Goal: Task Accomplishment & Management: Manage account settings

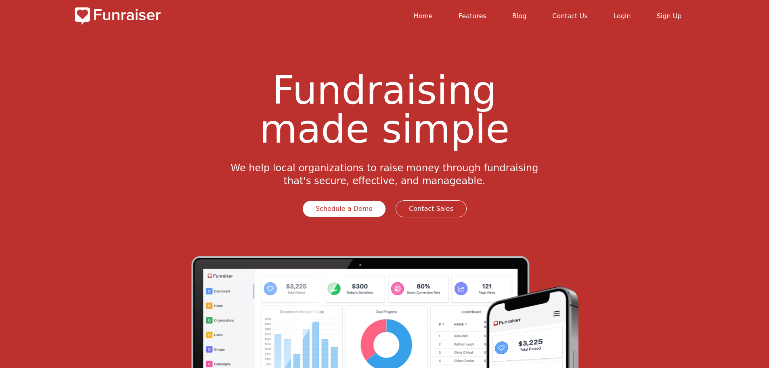
click at [624, 15] on link "Login" at bounding box center [621, 16] width 17 height 8
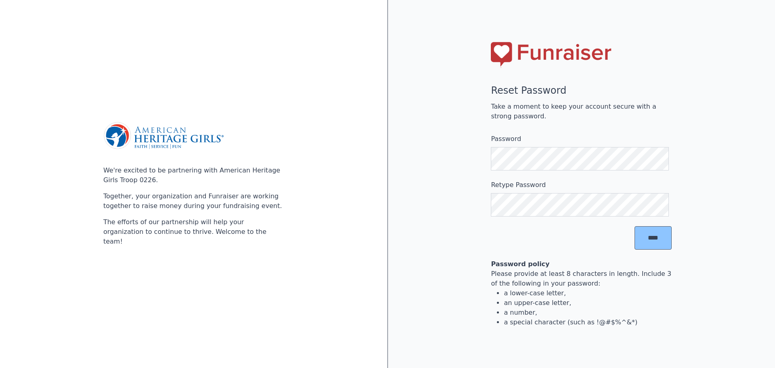
click at [652, 241] on input "****" at bounding box center [652, 237] width 37 height 23
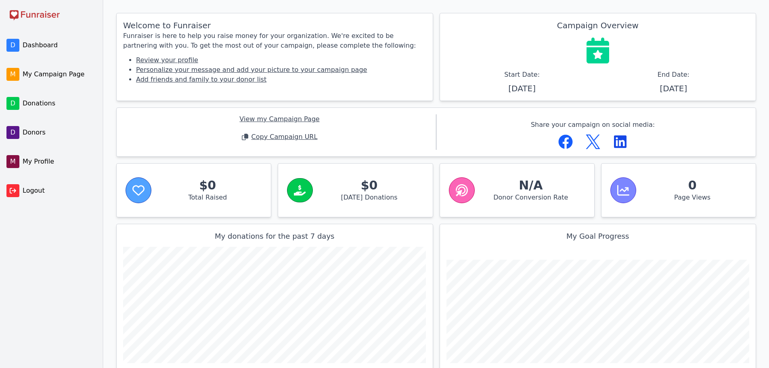
click at [44, 163] on span "My Profile" at bounding box center [59, 162] width 72 height 10
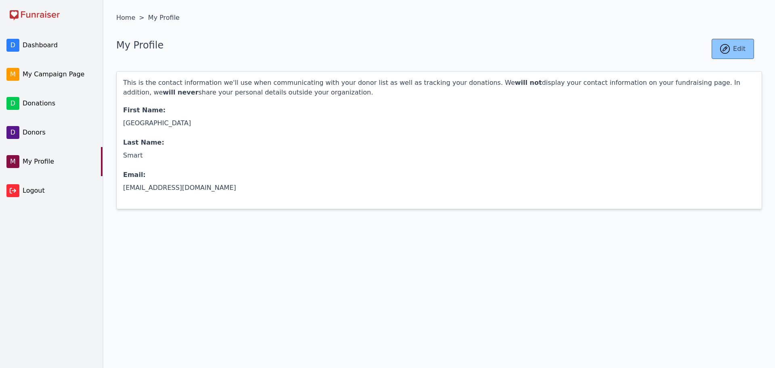
click at [729, 47] on icon at bounding box center [725, 49] width 10 height 10
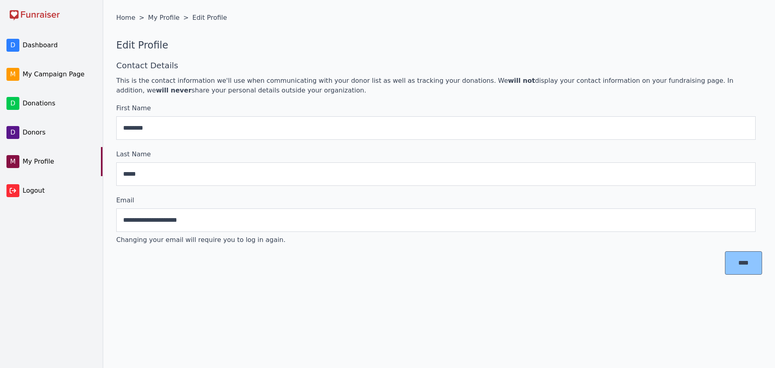
click at [739, 269] on input "****" at bounding box center [743, 262] width 37 height 23
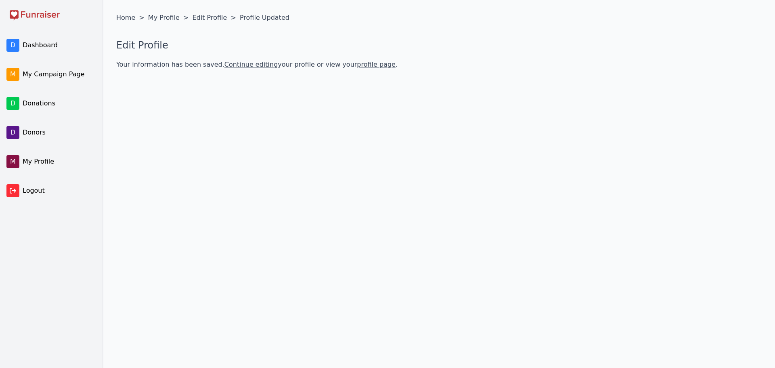
click at [41, 76] on span "My Campaign Page" at bounding box center [59, 74] width 72 height 10
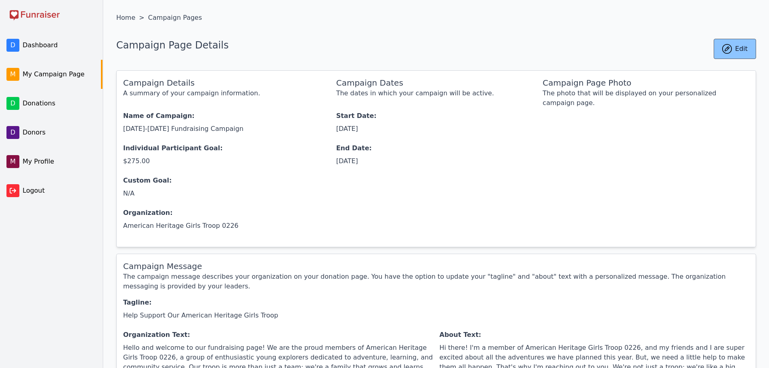
click at [737, 50] on link "Edit" at bounding box center [734, 49] width 42 height 20
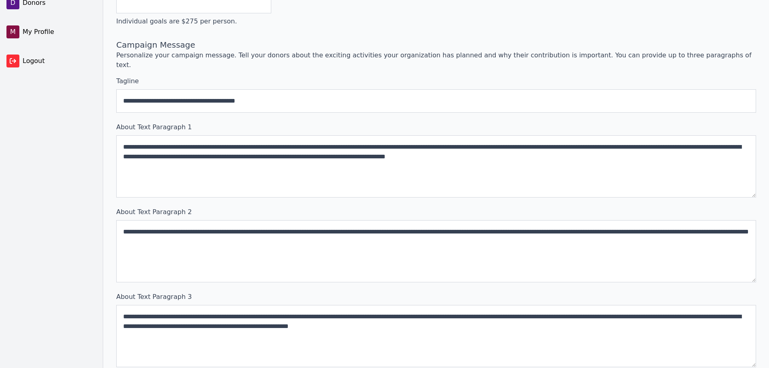
scroll to position [251, 0]
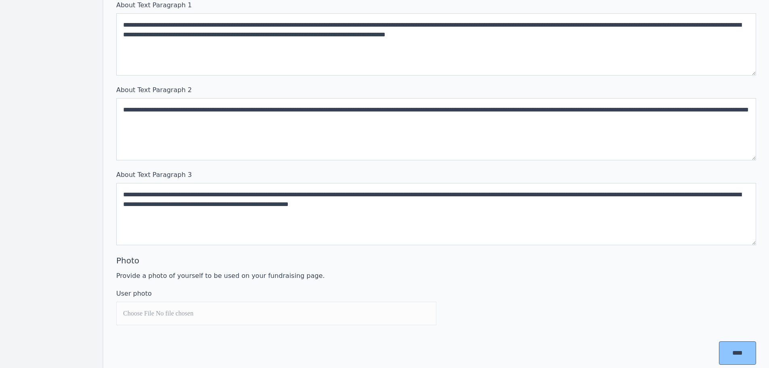
click at [168, 301] on input "User photo" at bounding box center [276, 312] width 320 height 23
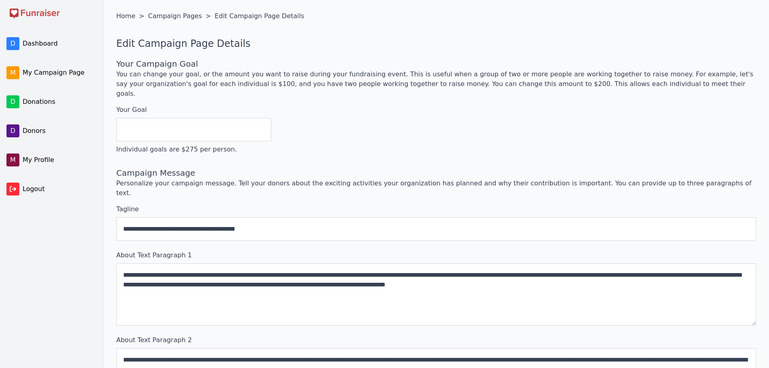
scroll to position [0, 0]
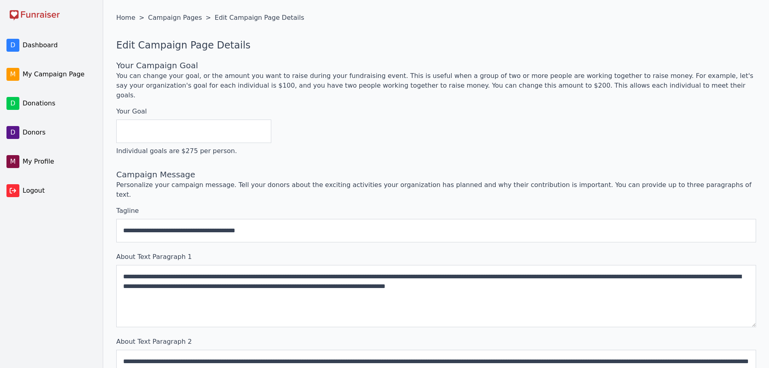
click at [48, 76] on span "My Campaign Page" at bounding box center [59, 74] width 72 height 10
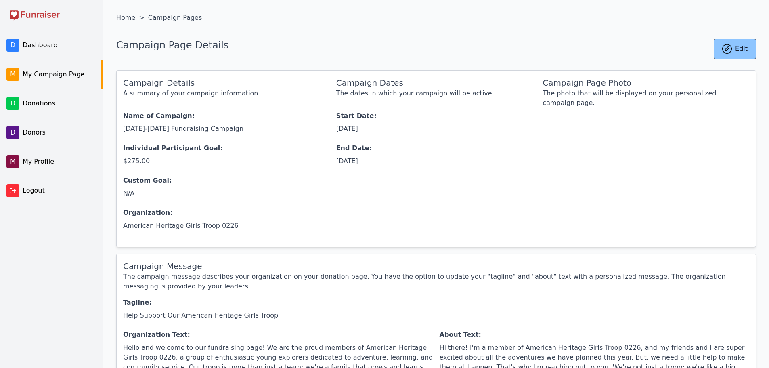
click at [732, 43] on link "Edit" at bounding box center [734, 49] width 42 height 20
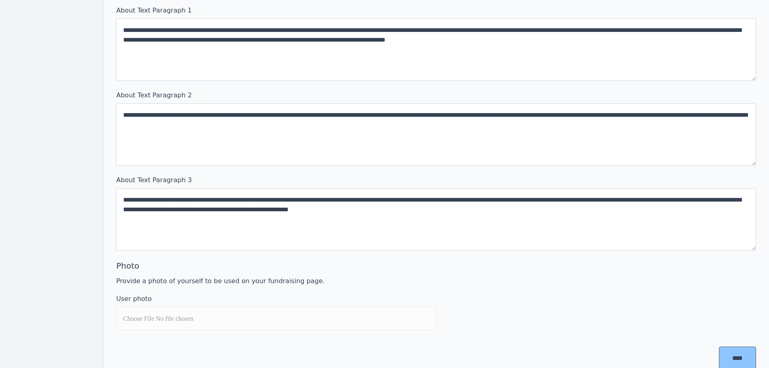
scroll to position [251, 0]
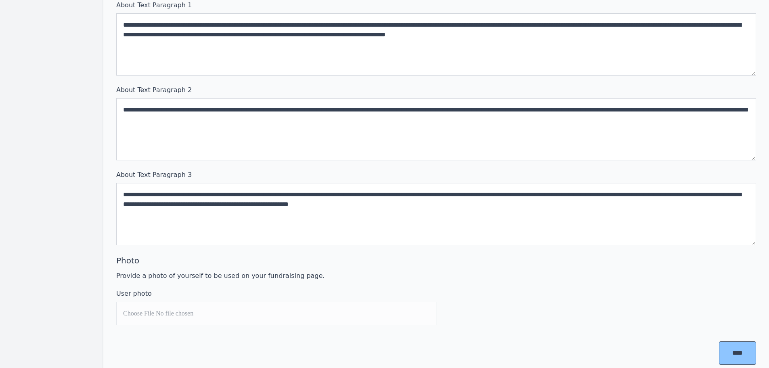
click at [162, 301] on input "User photo" at bounding box center [276, 312] width 320 height 23
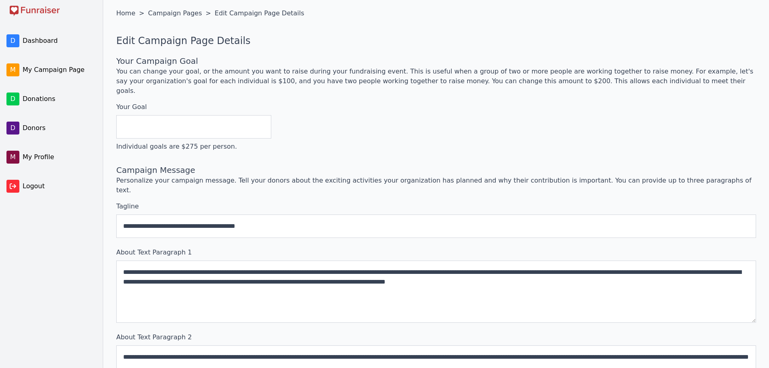
scroll to position [0, 0]
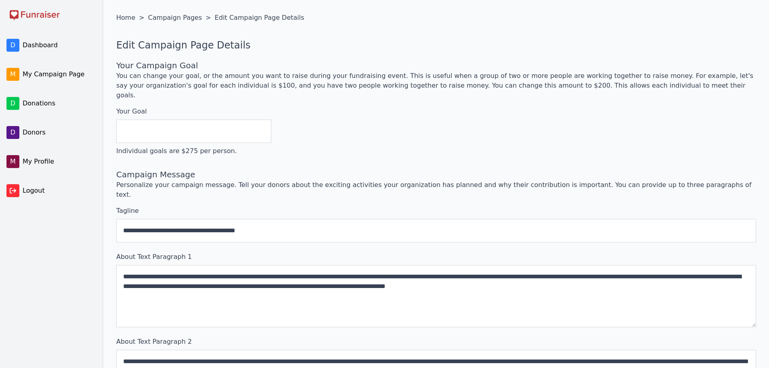
click at [42, 72] on span "My Campaign Page" at bounding box center [59, 74] width 72 height 10
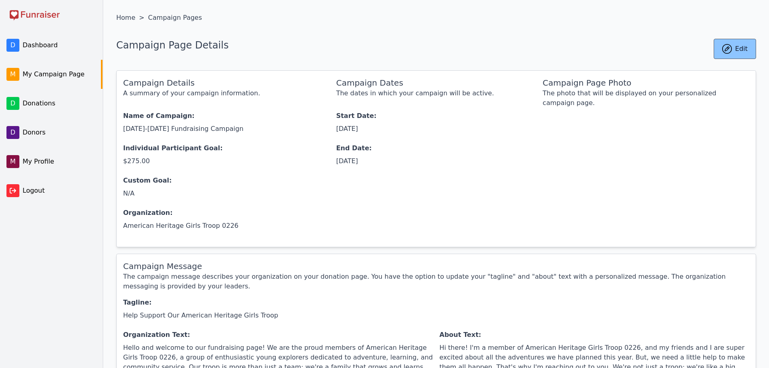
click at [34, 129] on span "Donors" at bounding box center [59, 132] width 72 height 10
